Goal: Transaction & Acquisition: Download file/media

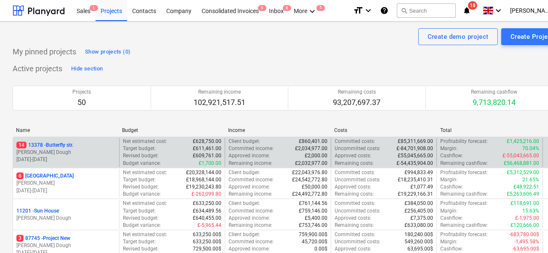
click at [97, 150] on p "[PERSON_NAME] Dough" at bounding box center [65, 152] width 99 height 7
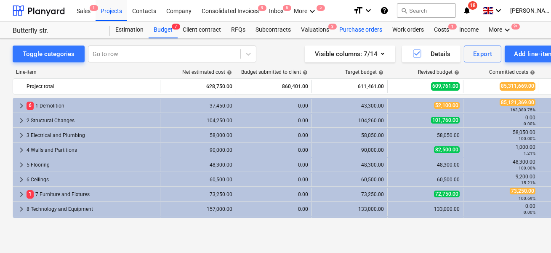
click at [360, 30] on div "Purchase orders" at bounding box center [360, 29] width 53 height 17
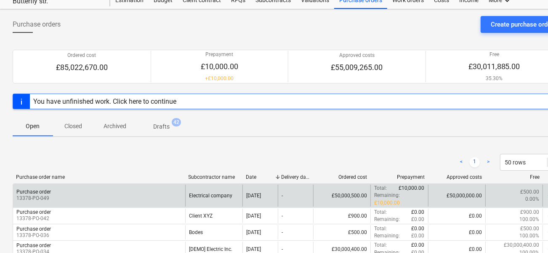
click at [122, 185] on div "Purchase order 13378-PO-049" at bounding box center [99, 195] width 172 height 21
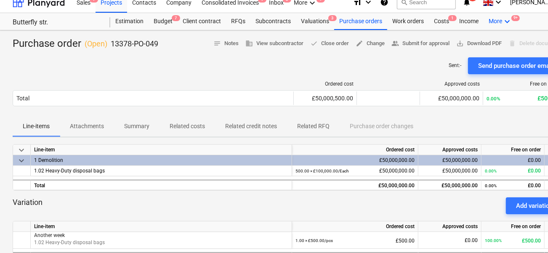
click at [504, 19] on icon "keyboard_arrow_down" at bounding box center [508, 21] width 10 height 10
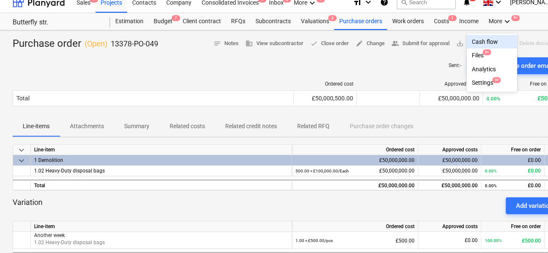
click at [409, 75] on div at bounding box center [274, 126] width 548 height 253
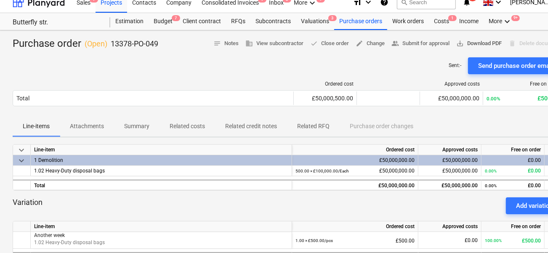
click at [479, 46] on span "save_alt Download PDF" at bounding box center [479, 44] width 45 height 10
click at [125, 122] on p "Summary" at bounding box center [136, 126] width 25 height 9
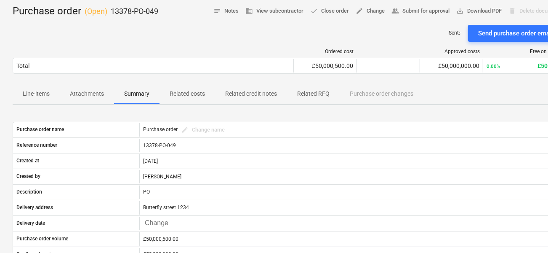
scroll to position [43, 0]
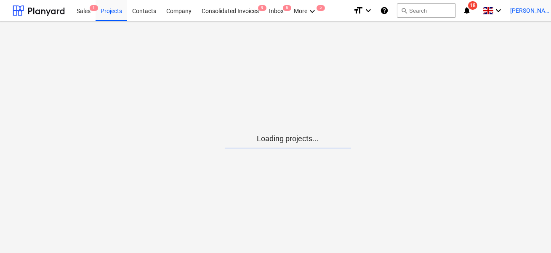
click at [546, 8] on span "[PERSON_NAME]" at bounding box center [532, 10] width 42 height 7
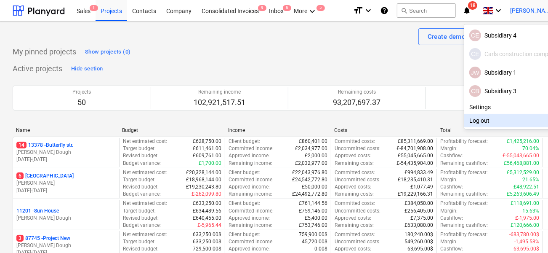
click at [483, 123] on div "Log out" at bounding box center [514, 120] width 99 height 13
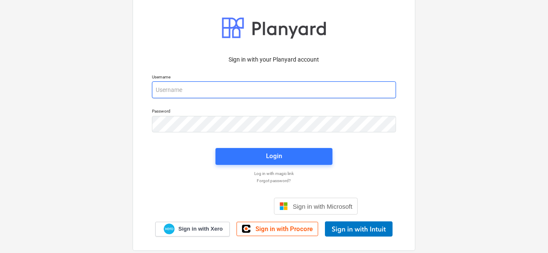
click at [246, 86] on input "email" at bounding box center [274, 89] width 244 height 17
type input "s"
type input "[PERSON_NAME][EMAIL_ADDRESS][DOMAIN_NAME]"
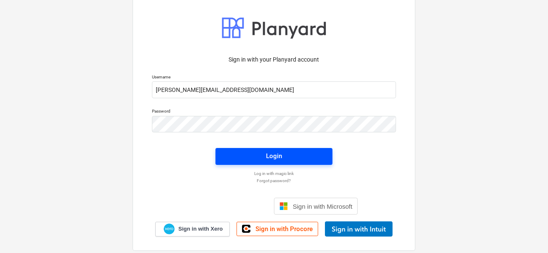
click at [267, 148] on button "Login" at bounding box center [274, 156] width 117 height 17
